Goal: Task Accomplishment & Management: Use online tool/utility

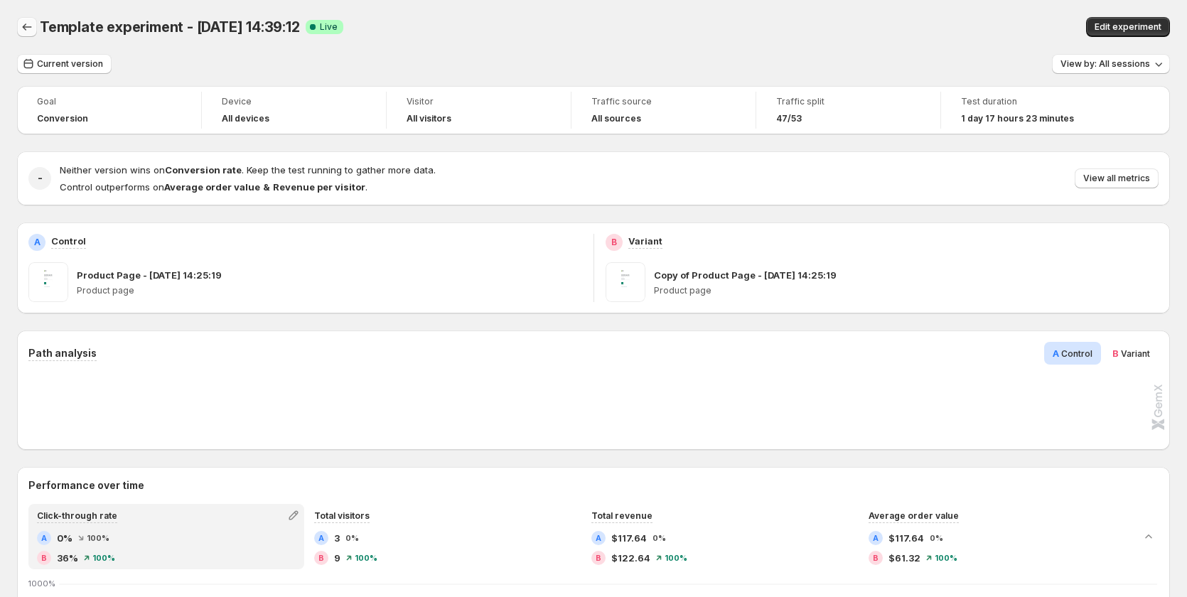
click at [33, 30] on icon "Back" at bounding box center [27, 27] width 14 height 14
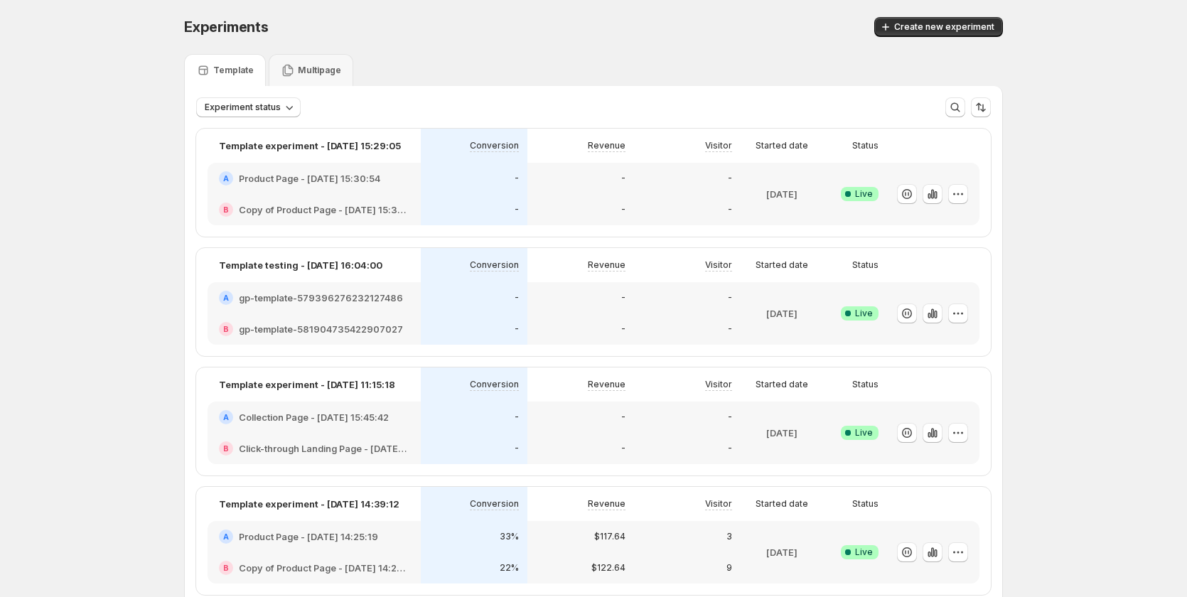
click at [307, 63] on div "Multipage" at bounding box center [311, 70] width 60 height 14
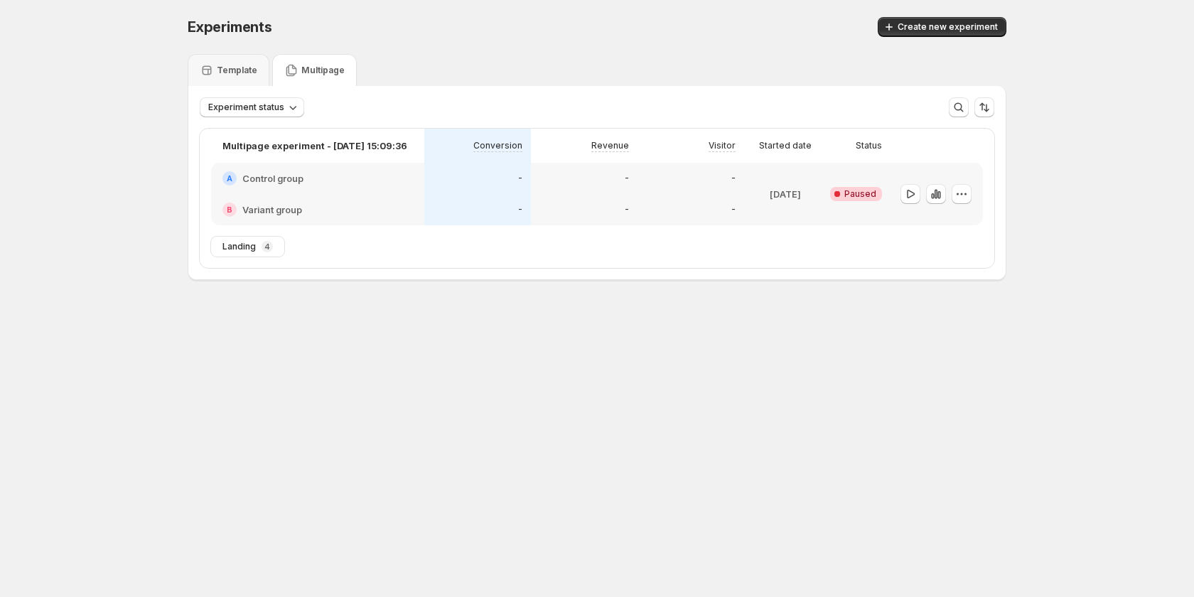
click at [346, 186] on div "A Control group" at bounding box center [317, 178] width 213 height 31
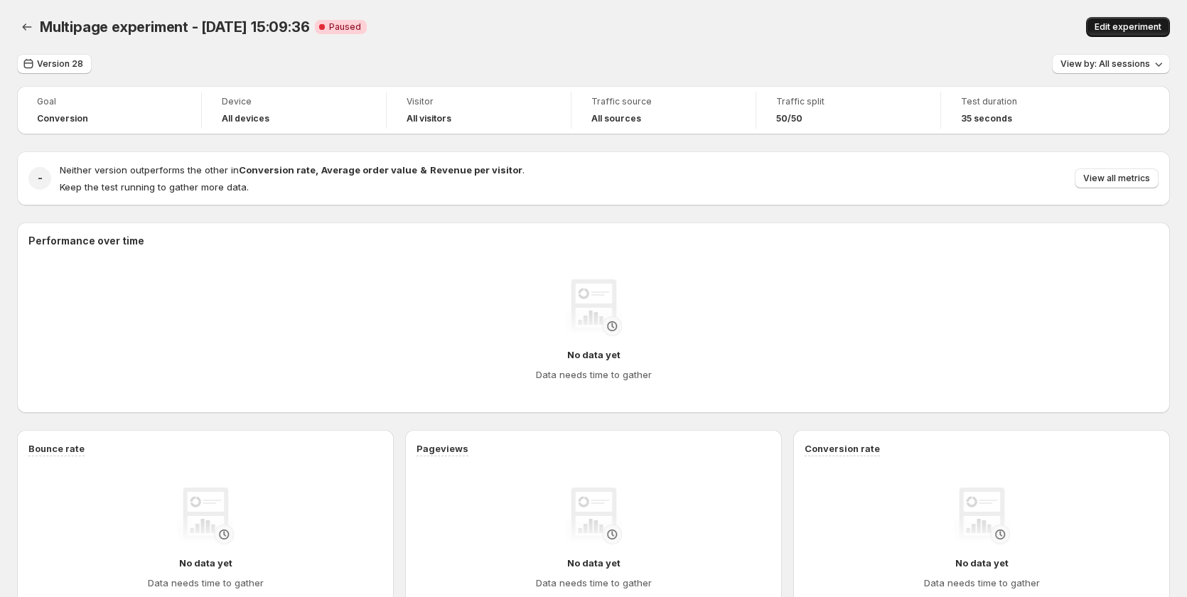
click at [1141, 31] on span "Edit experiment" at bounding box center [1127, 26] width 67 height 11
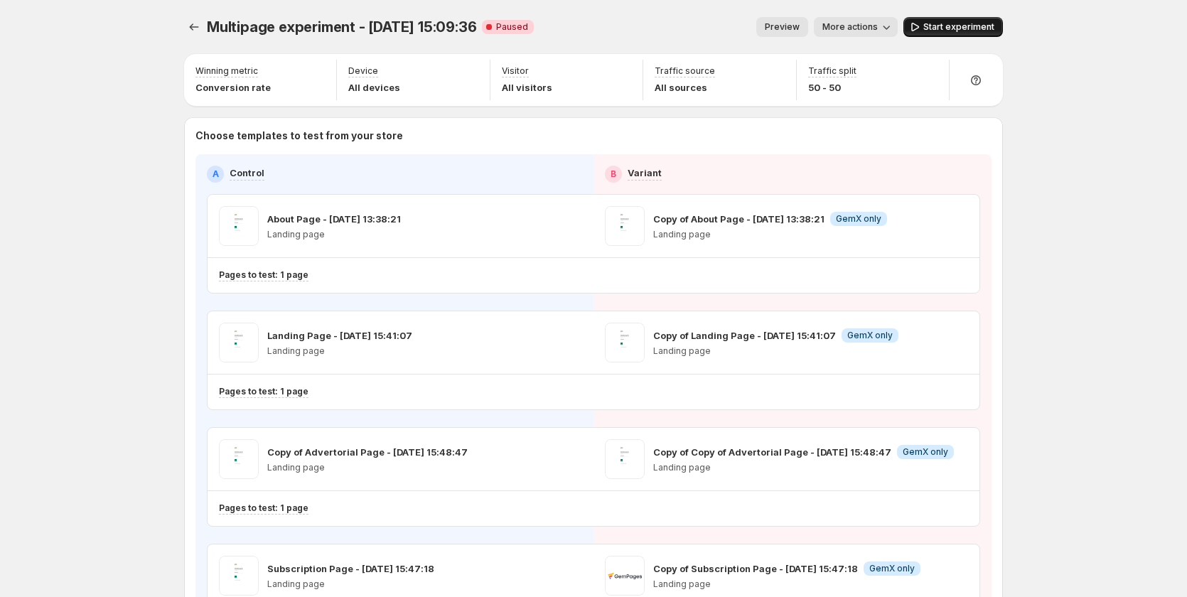
click at [964, 24] on span "Start experiment" at bounding box center [958, 26] width 71 height 11
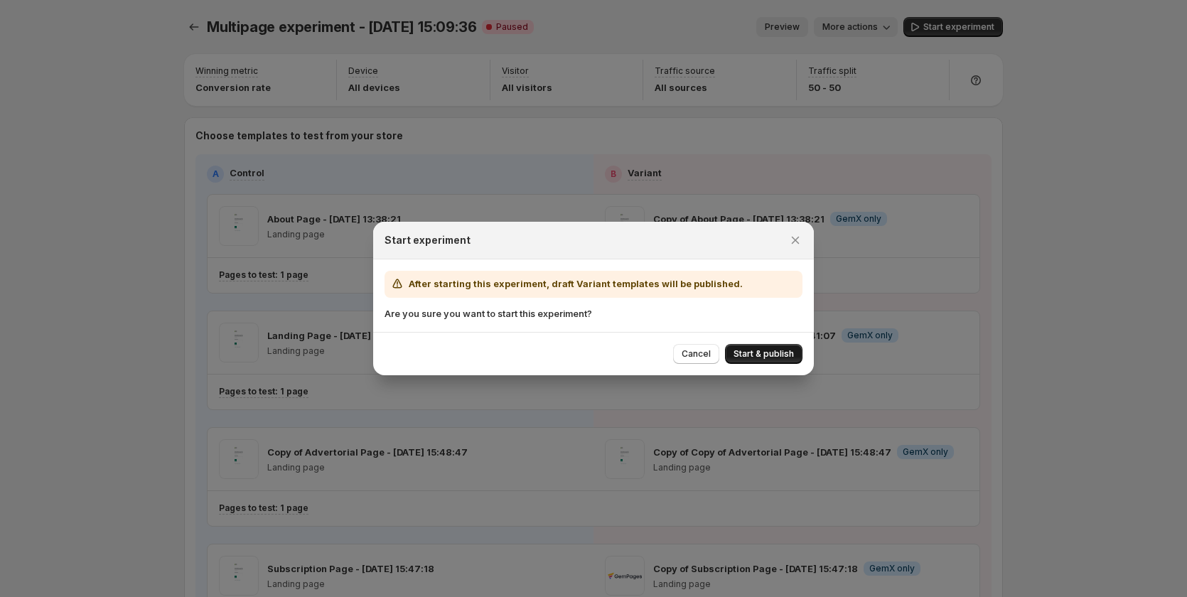
click at [771, 358] on span "Start & publish" at bounding box center [763, 353] width 60 height 11
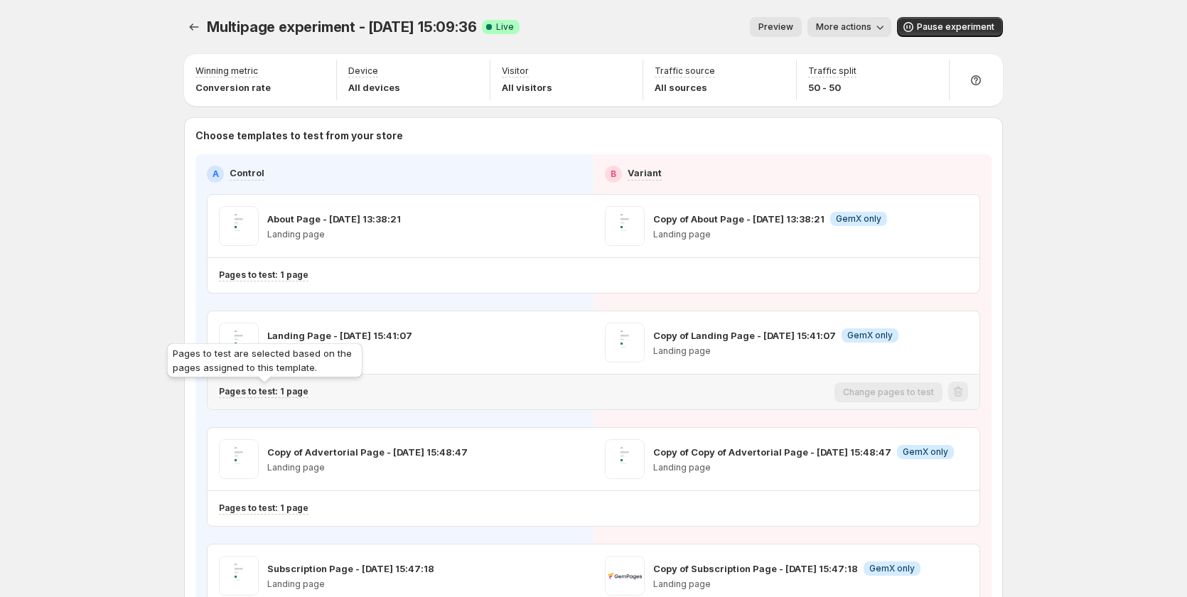
click at [286, 388] on p "Pages to test: 1 page" at bounding box center [264, 391] width 90 height 11
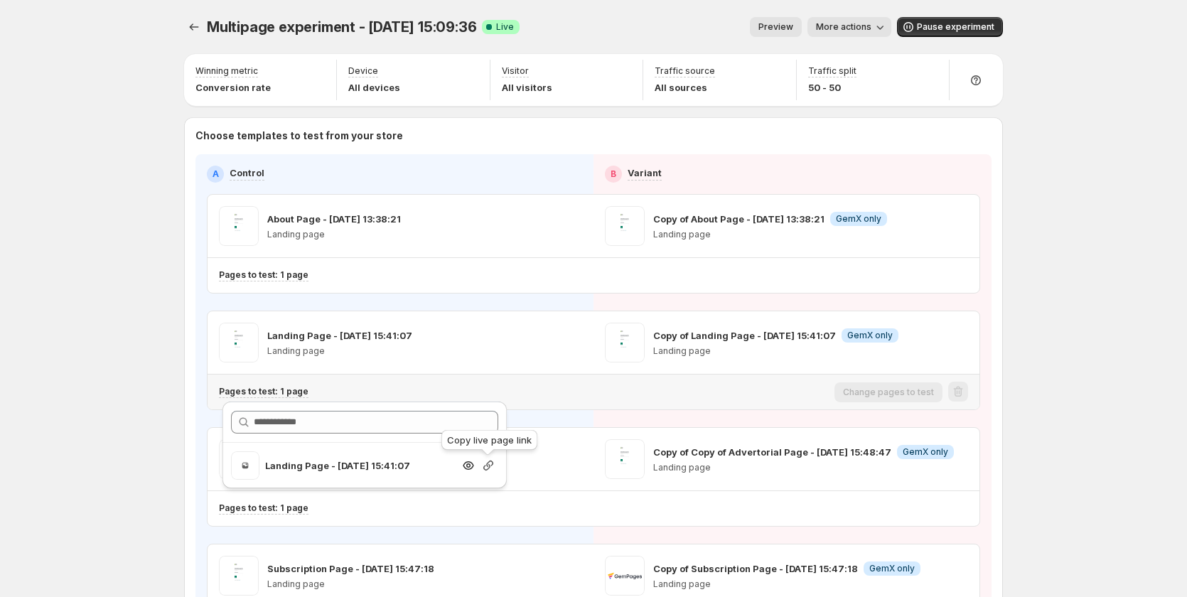
click at [483, 464] on icon "button" at bounding box center [488, 465] width 14 height 14
